Goal: Complete application form

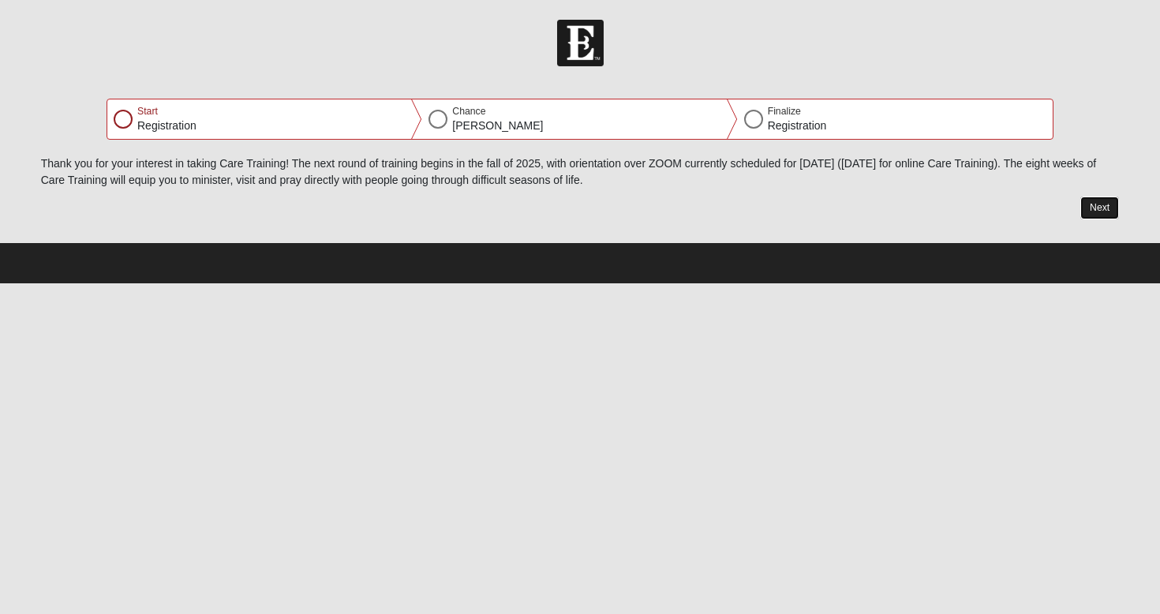
click at [1112, 209] on button "Next" at bounding box center [1099, 207] width 39 height 23
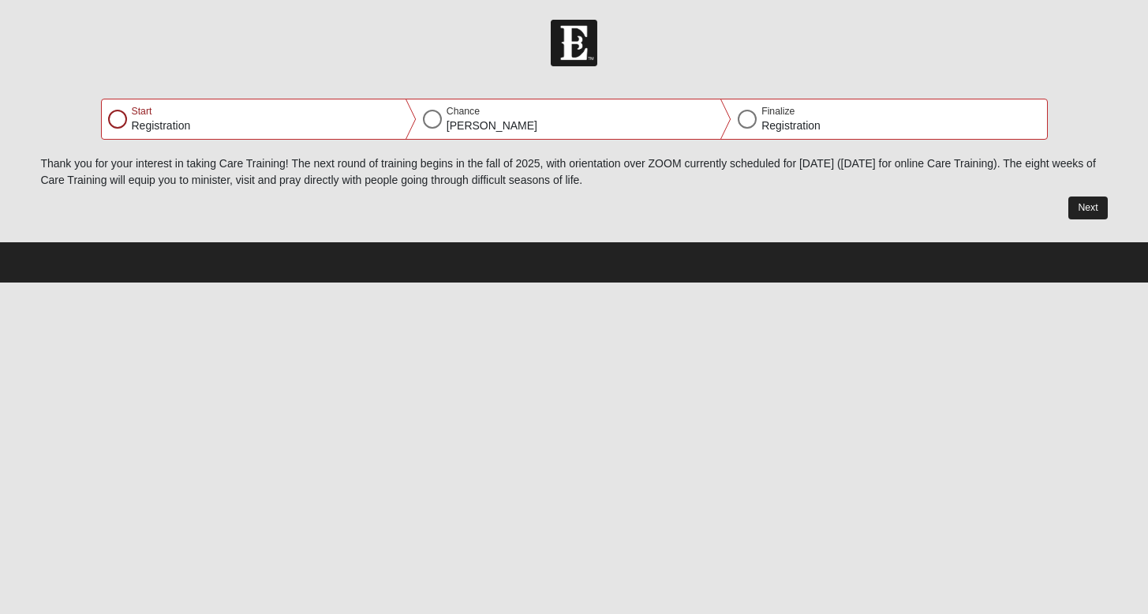
select select "9"
select select "24"
select select "1997"
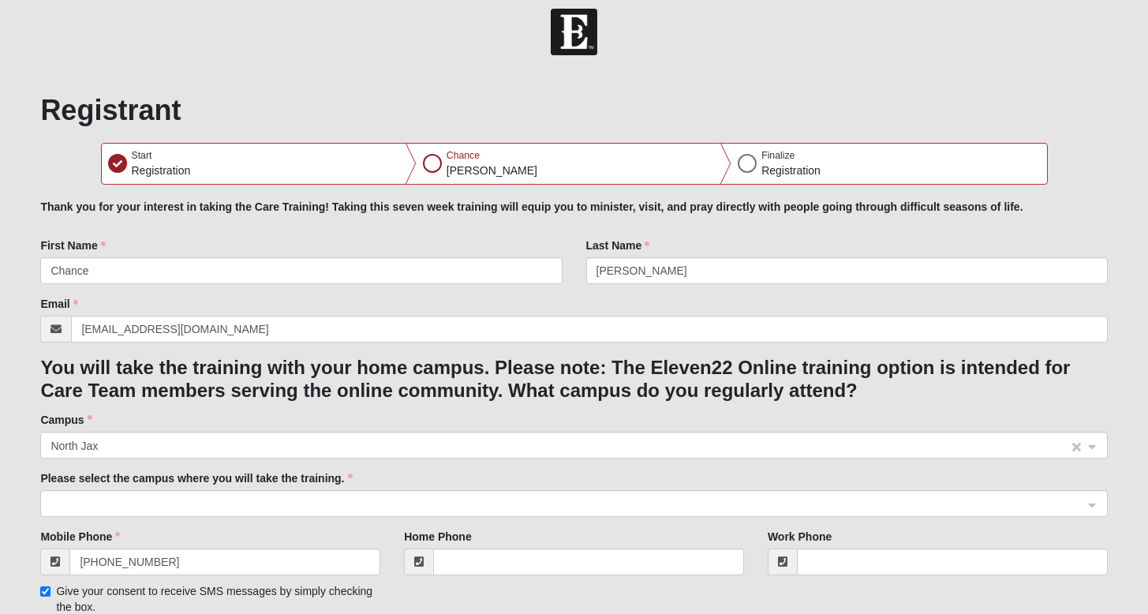
scroll to position [135, 0]
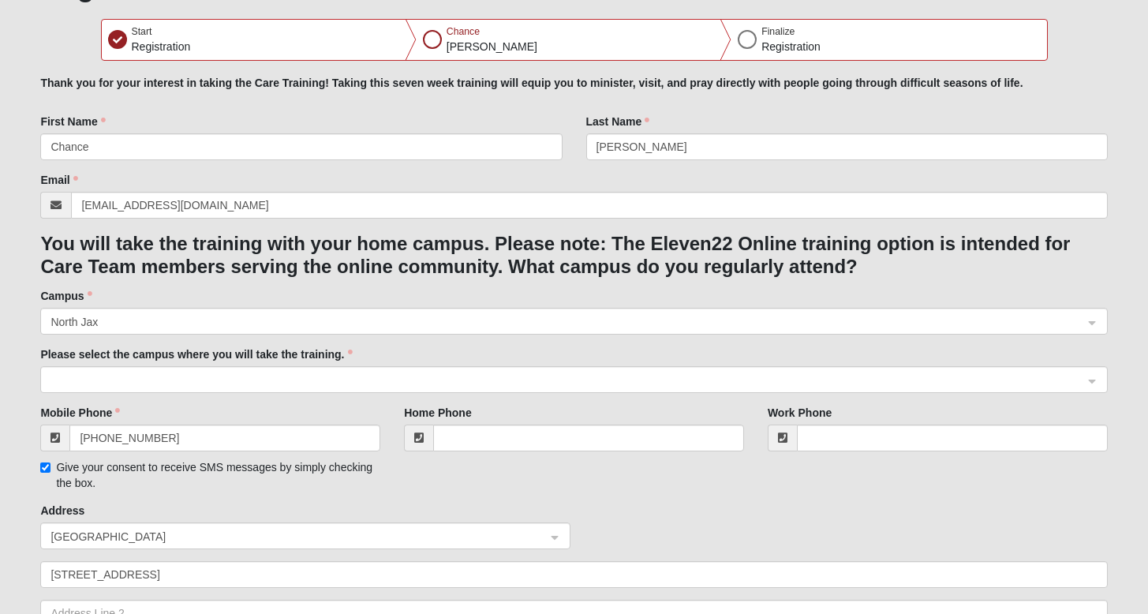
click at [171, 381] on span at bounding box center [567, 380] width 1032 height 17
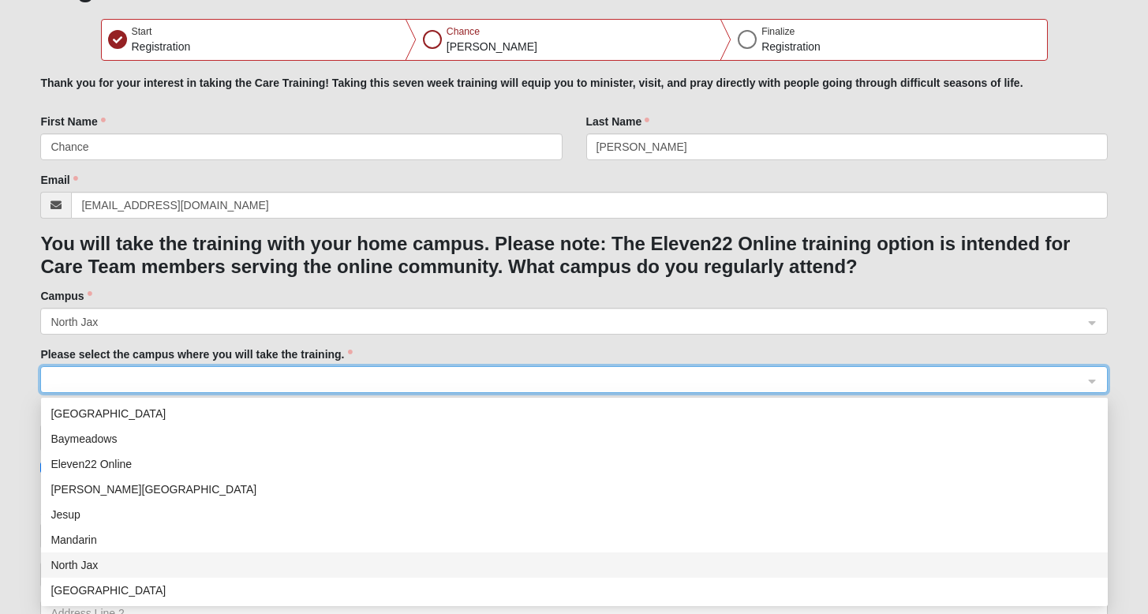
click at [133, 569] on div "North Jax" at bounding box center [575, 564] width 1048 height 17
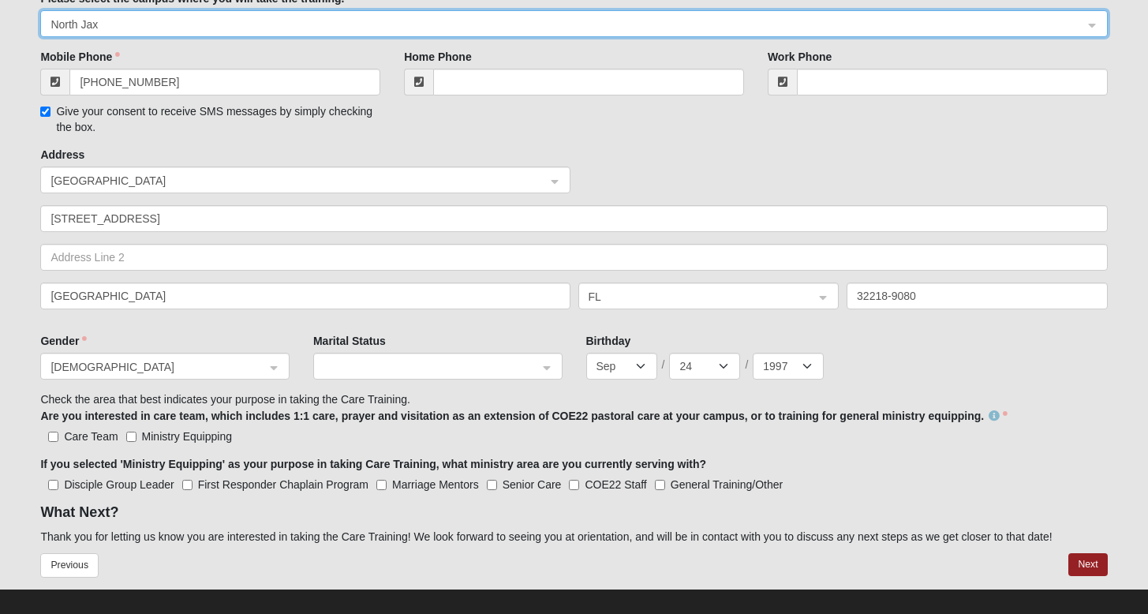
scroll to position [507, 0]
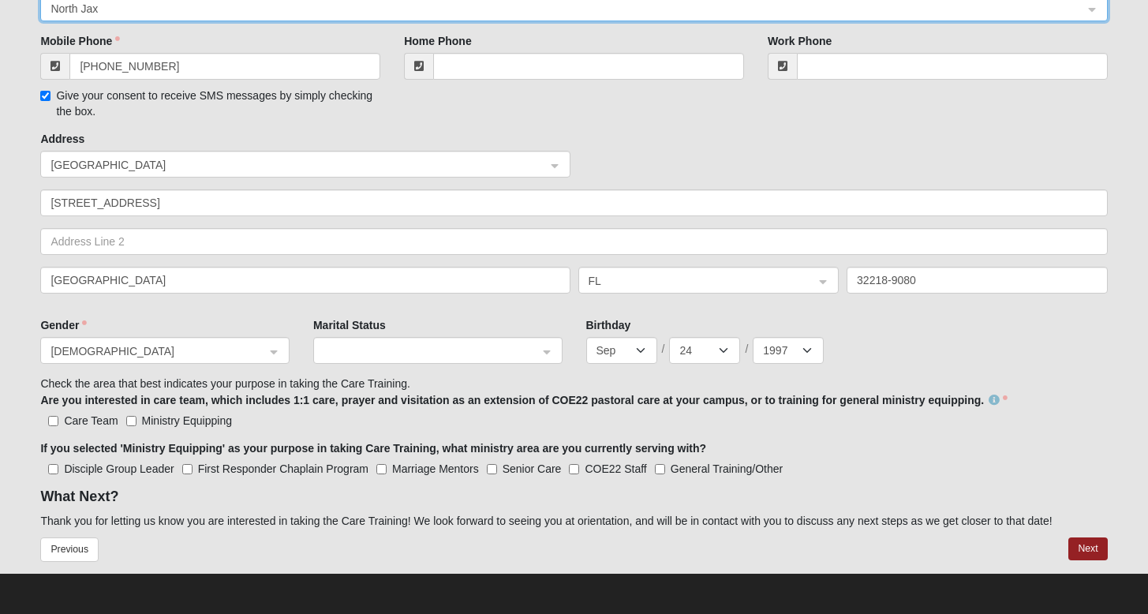
click at [435, 352] on span at bounding box center [431, 350] width 215 height 17
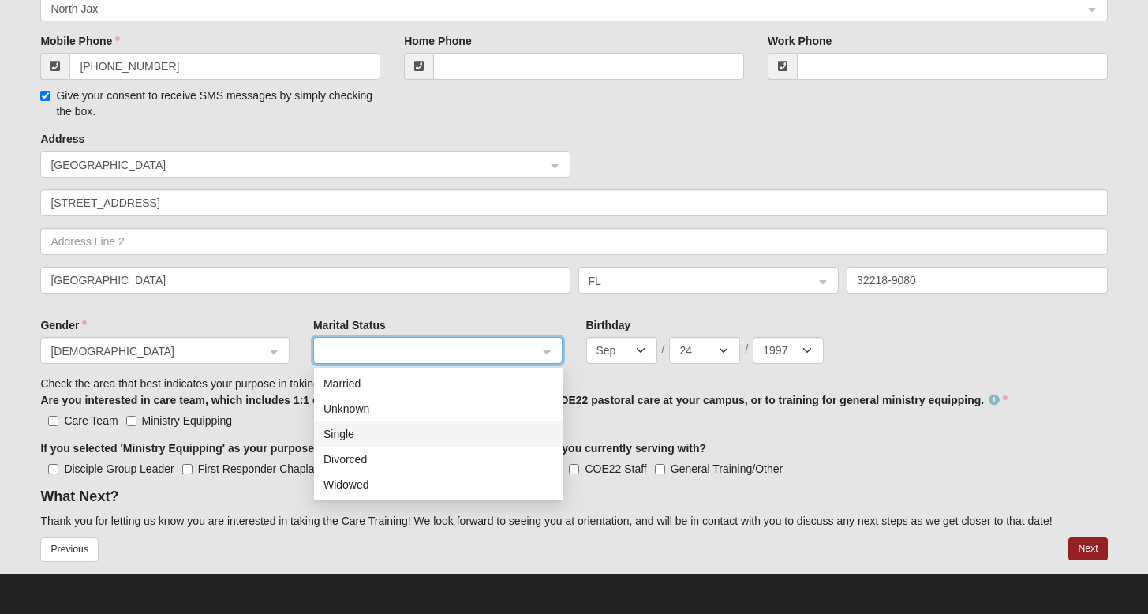
click at [397, 423] on div "Single" at bounding box center [438, 433] width 249 height 25
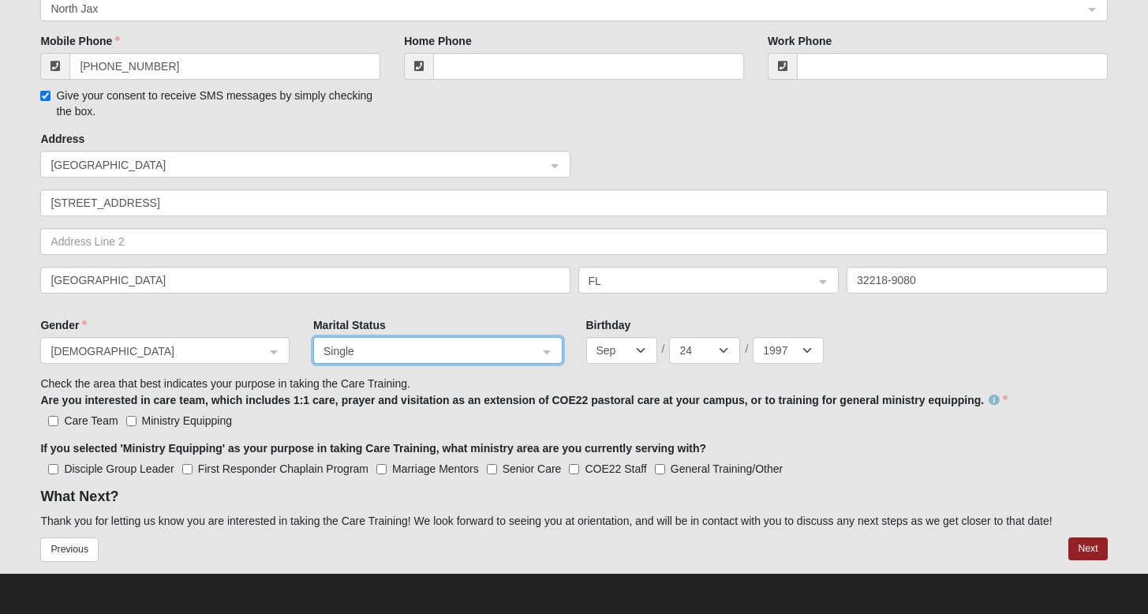
click at [98, 424] on span "Care Team" at bounding box center [91, 420] width 54 height 13
click at [58, 424] on input "Care Team" at bounding box center [53, 421] width 10 height 10
checkbox input "true"
click at [1091, 549] on button "Next" at bounding box center [1087, 548] width 39 height 23
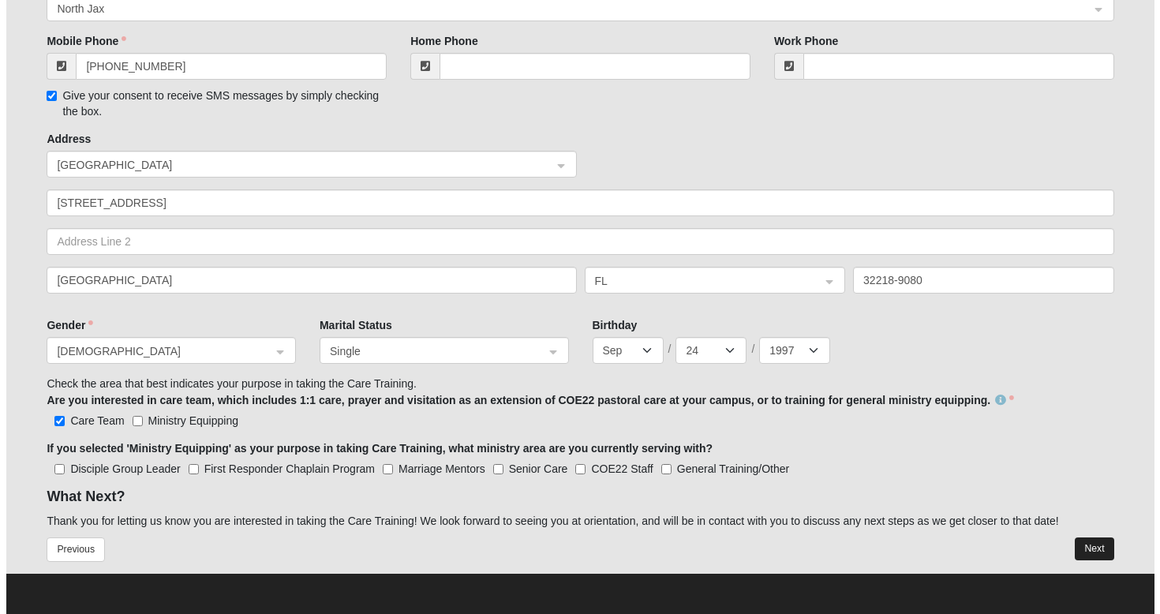
scroll to position [0, 0]
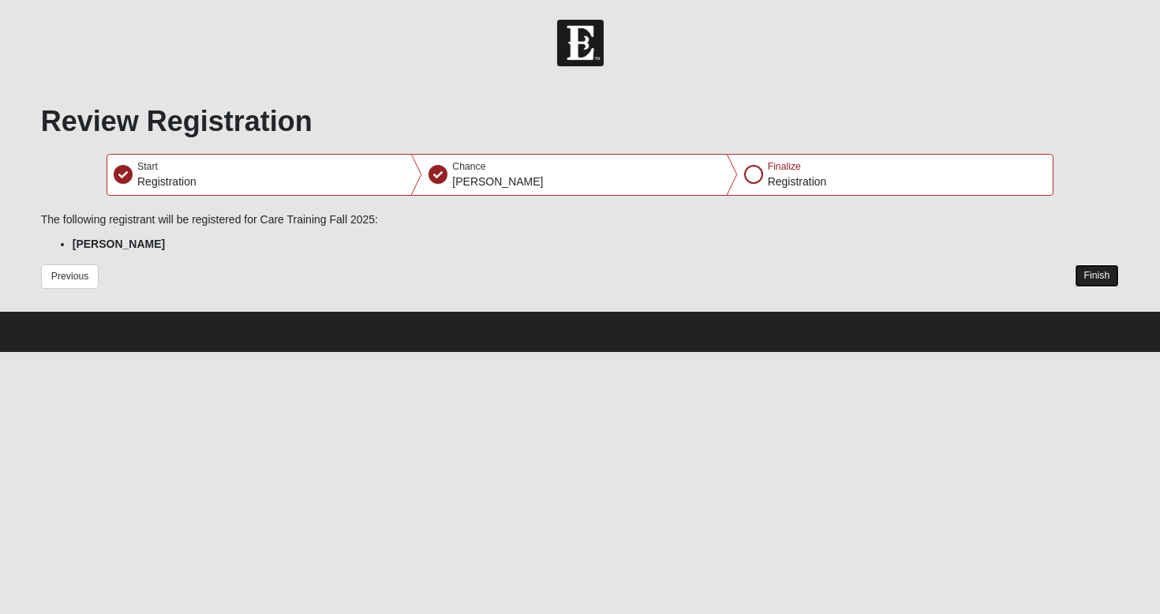
click at [1112, 280] on button "Finish" at bounding box center [1097, 275] width 45 height 23
